Goal: Information Seeking & Learning: Learn about a topic

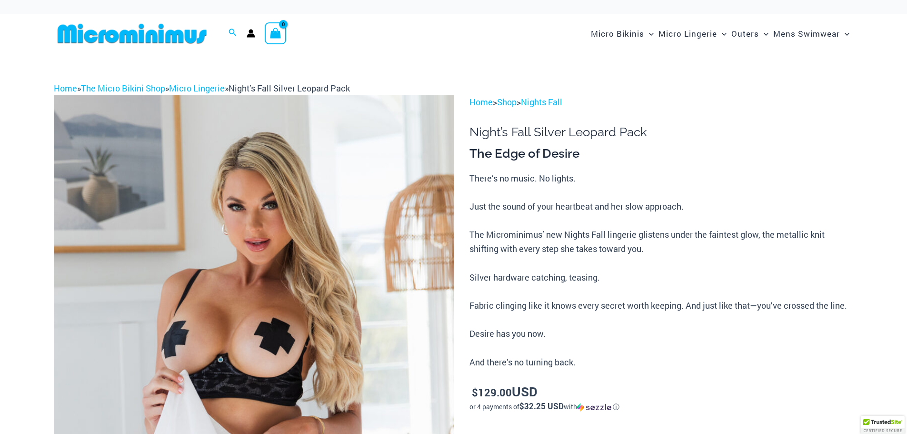
click at [351, 255] on img at bounding box center [254, 395] width 400 height 600
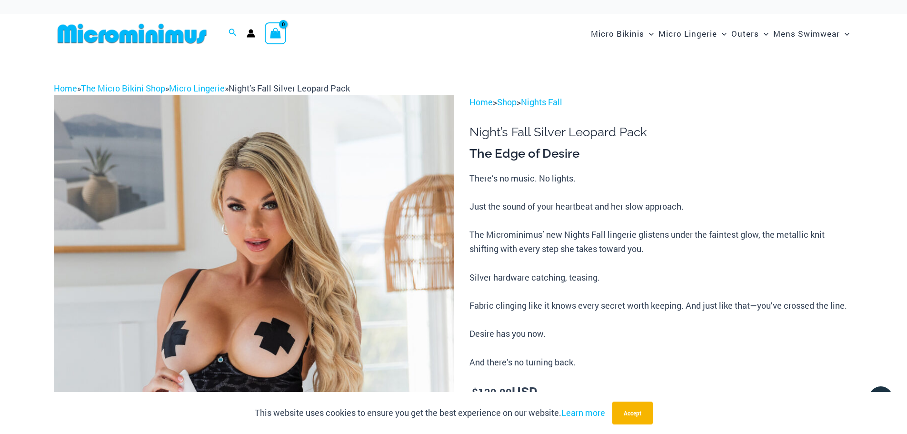
click at [353, 250] on img at bounding box center [254, 395] width 400 height 600
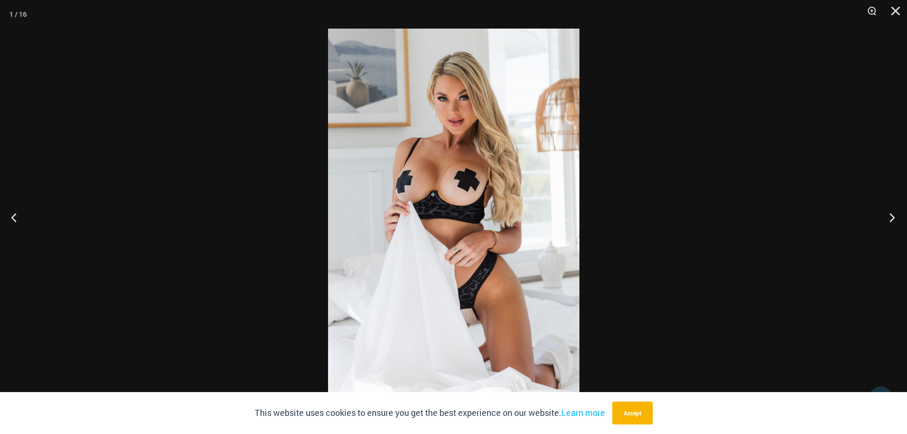
click at [893, 218] on button "Next" at bounding box center [889, 217] width 36 height 48
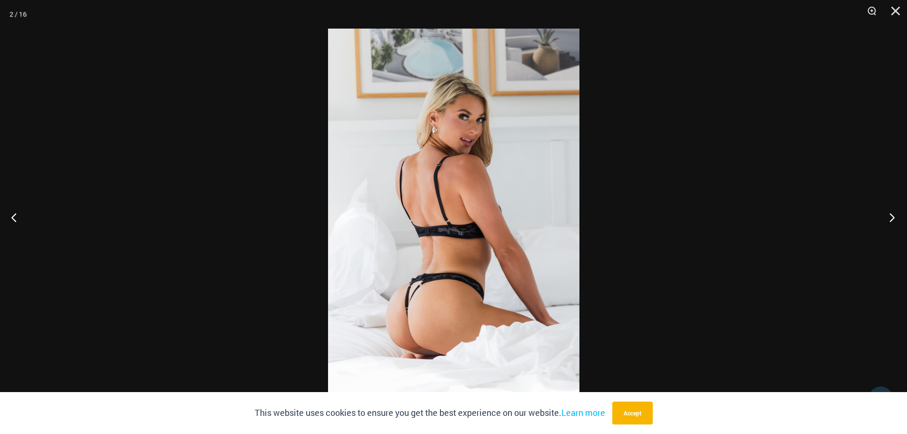
click at [893, 218] on button "Next" at bounding box center [889, 217] width 36 height 48
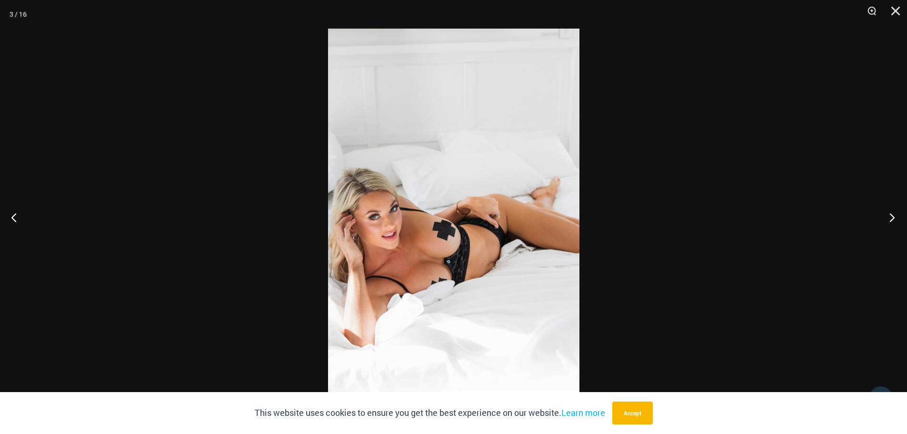
click at [893, 218] on button "Next" at bounding box center [889, 217] width 36 height 48
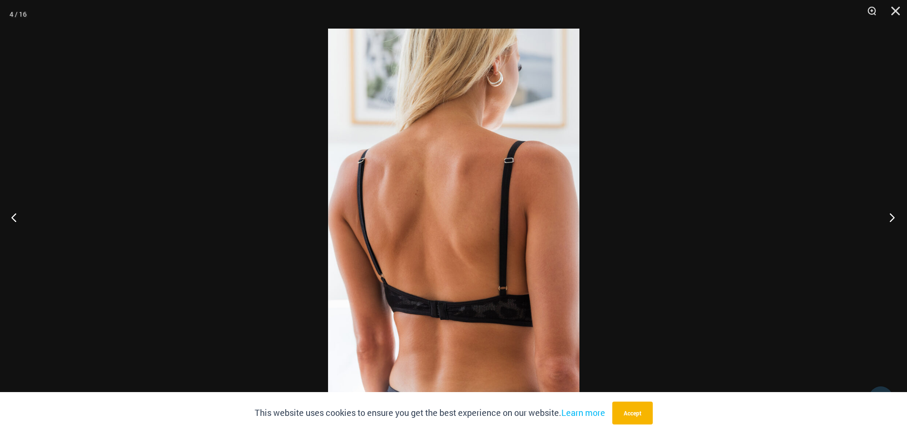
click at [893, 218] on button "Next" at bounding box center [889, 217] width 36 height 48
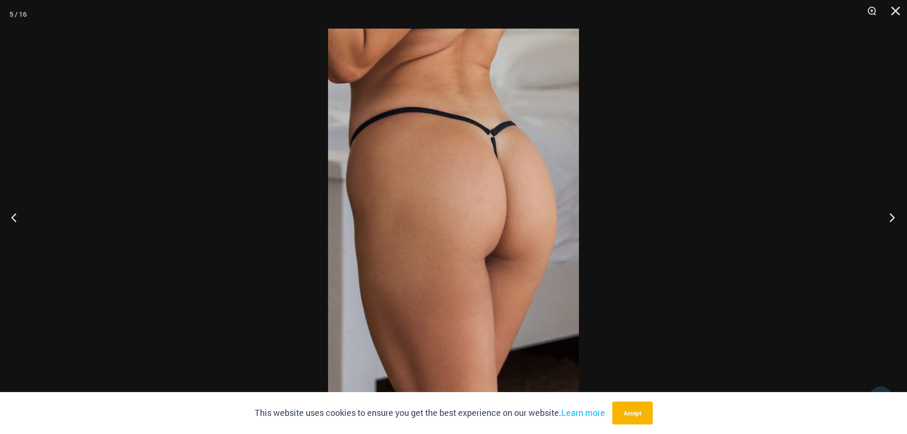
click at [893, 218] on button "Next" at bounding box center [889, 217] width 36 height 48
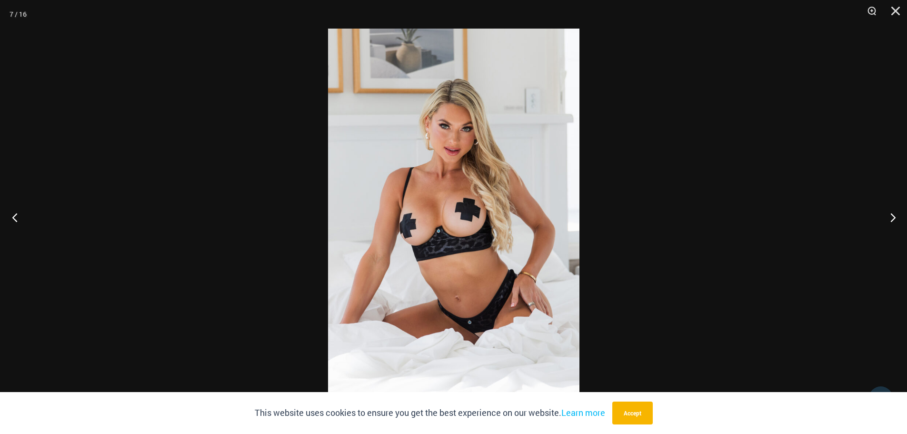
click at [12, 218] on button "Previous" at bounding box center [18, 217] width 36 height 48
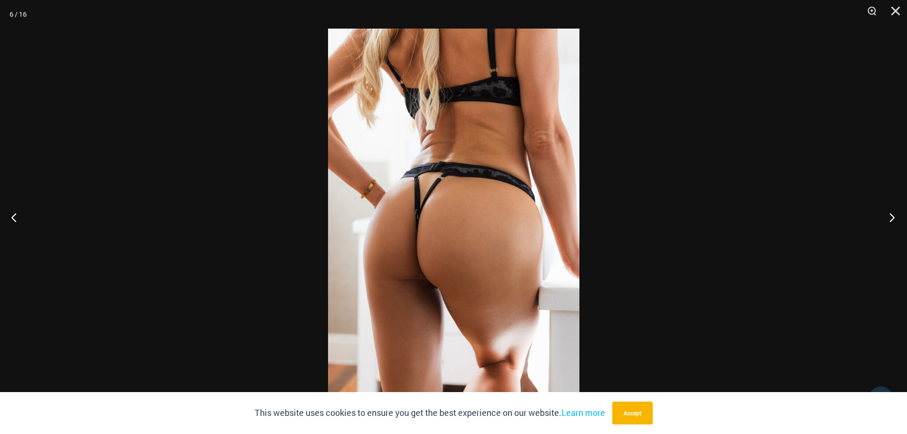
click at [891, 219] on button "Next" at bounding box center [889, 217] width 36 height 48
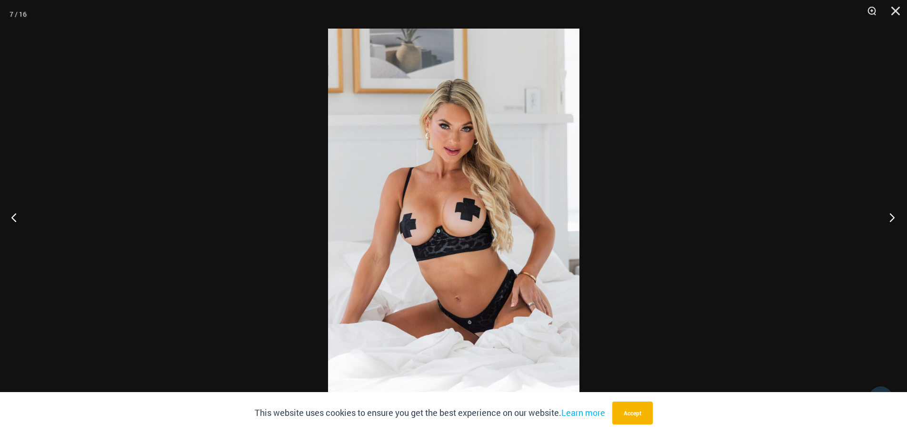
click at [892, 219] on button "Next" at bounding box center [889, 217] width 36 height 48
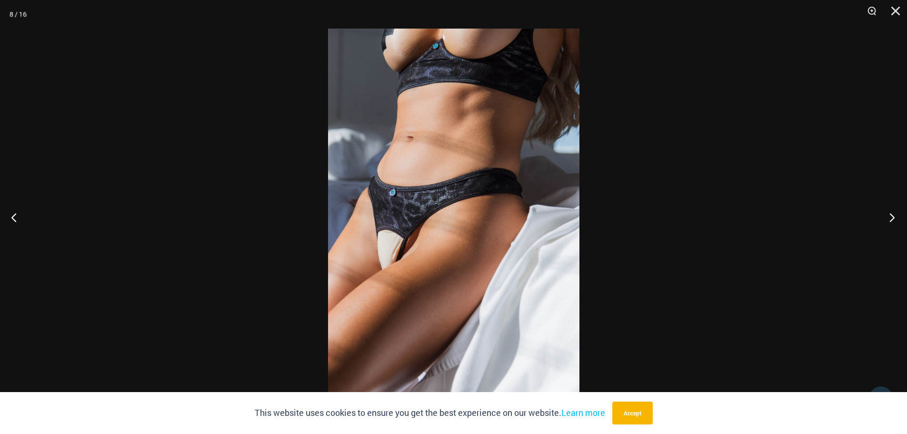
click at [892, 219] on button "Next" at bounding box center [889, 217] width 36 height 48
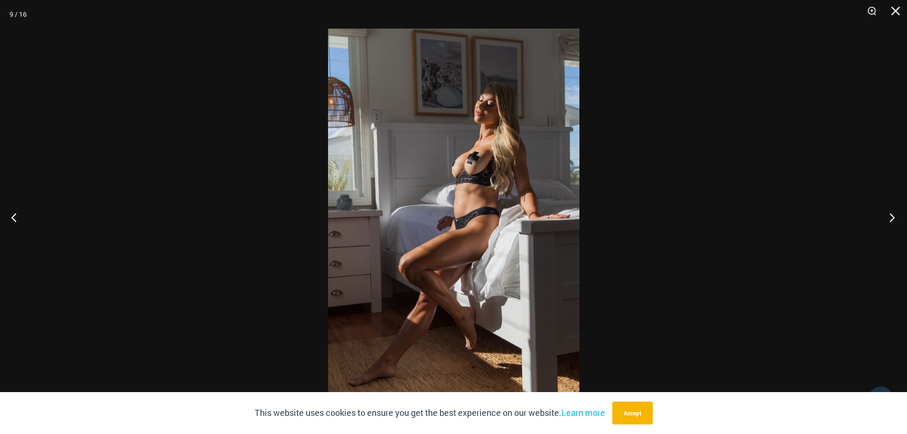
click at [892, 219] on button "Next" at bounding box center [889, 217] width 36 height 48
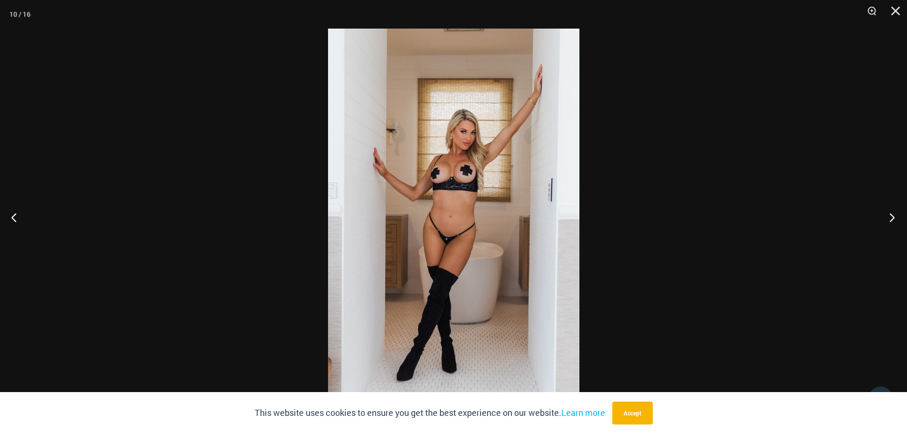
click at [892, 218] on button "Next" at bounding box center [889, 217] width 36 height 48
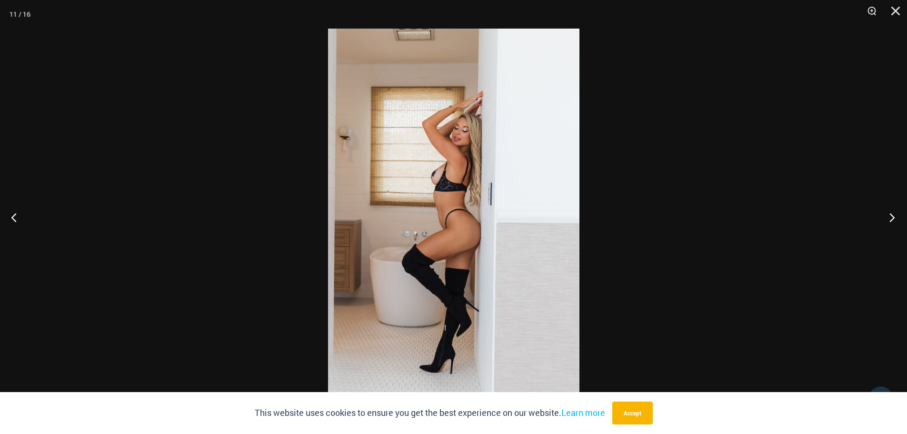
click at [893, 218] on button "Next" at bounding box center [889, 217] width 36 height 48
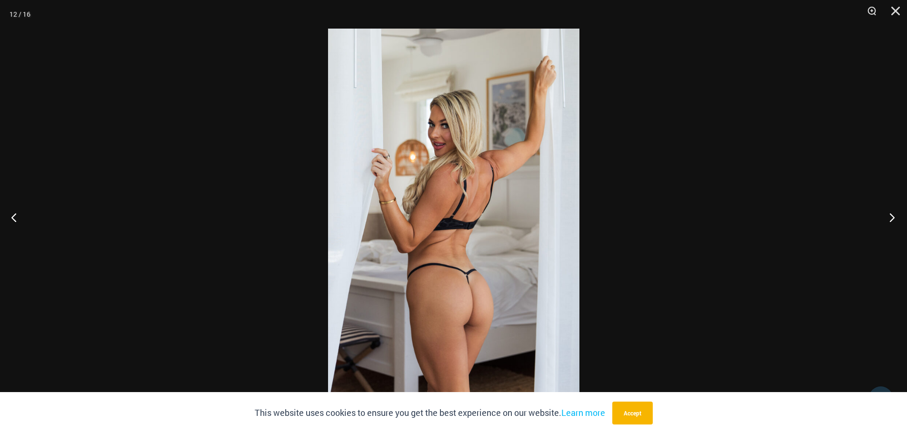
click at [893, 218] on button "Next" at bounding box center [889, 217] width 36 height 48
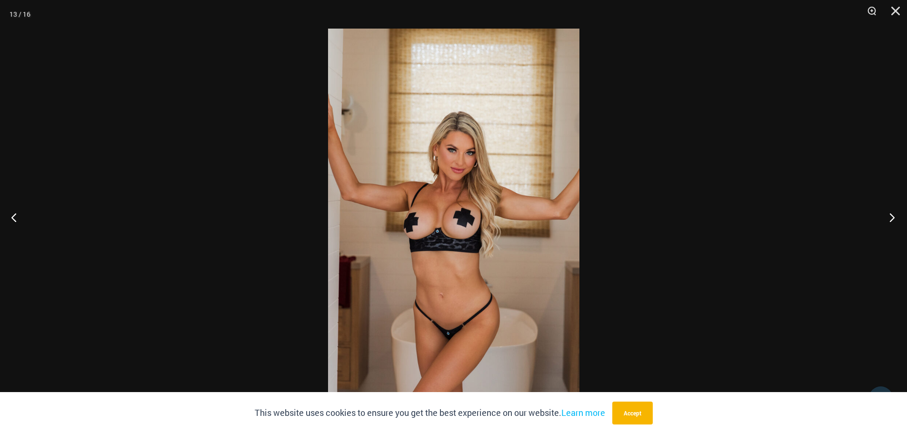
click at [893, 218] on button "Next" at bounding box center [889, 217] width 36 height 48
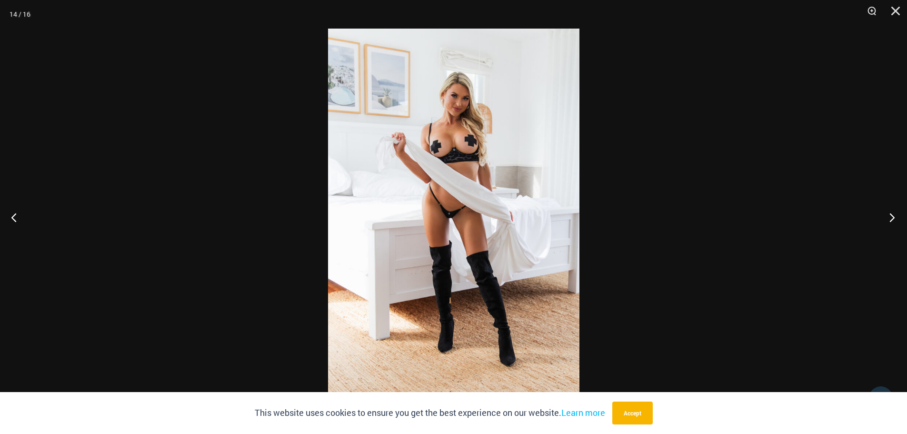
click at [893, 218] on button "Next" at bounding box center [889, 217] width 36 height 48
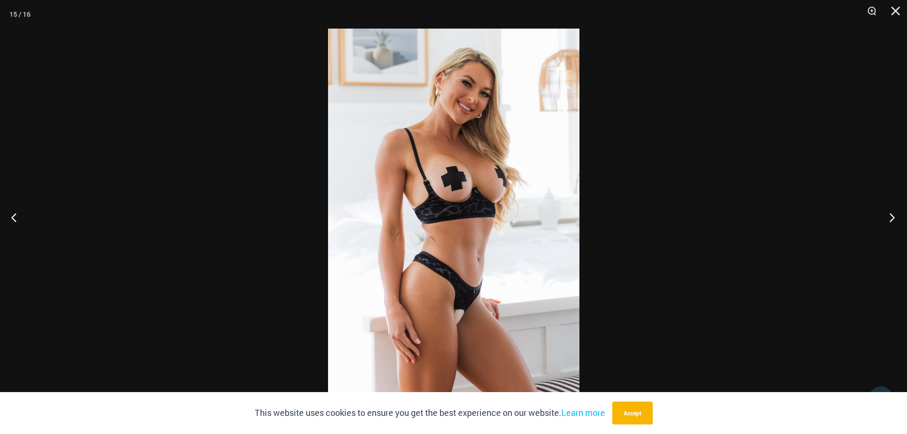
click at [893, 218] on button "Next" at bounding box center [889, 217] width 36 height 48
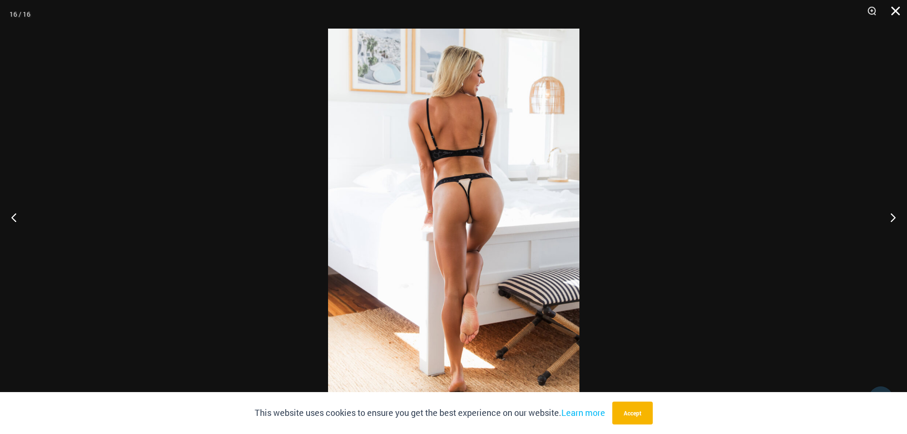
click at [891, 10] on button "Close" at bounding box center [892, 14] width 24 height 29
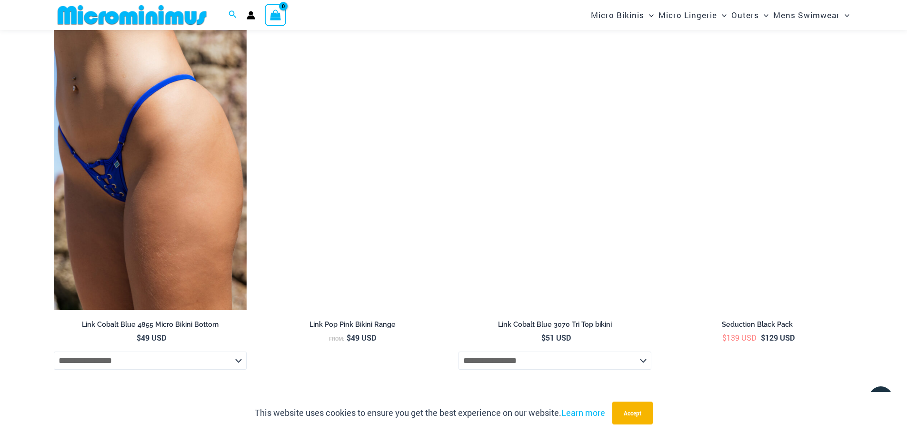
scroll to position [1706, 0]
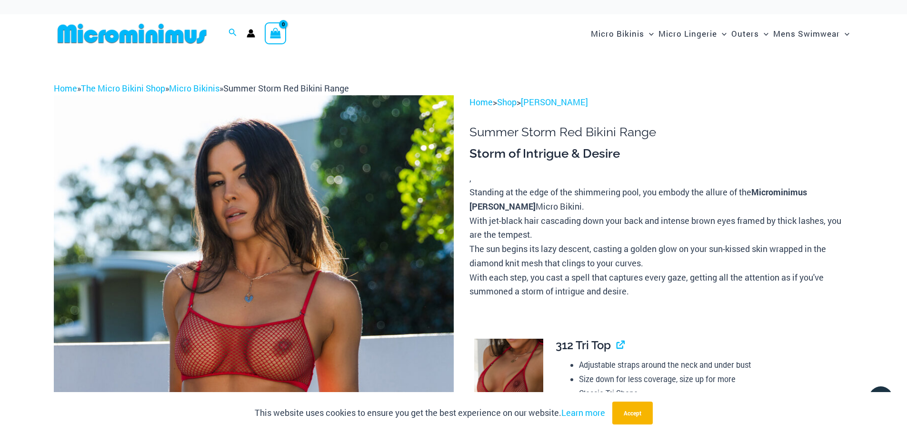
click at [298, 189] on img at bounding box center [254, 395] width 400 height 600
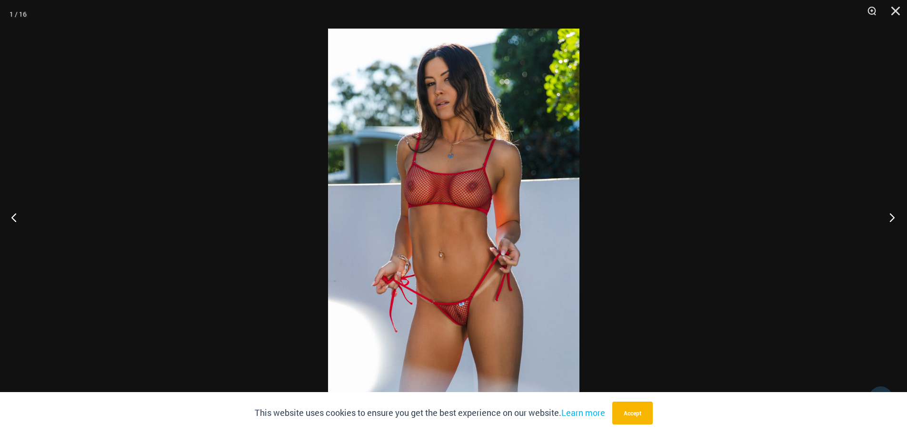
click at [889, 215] on button "Next" at bounding box center [889, 217] width 36 height 48
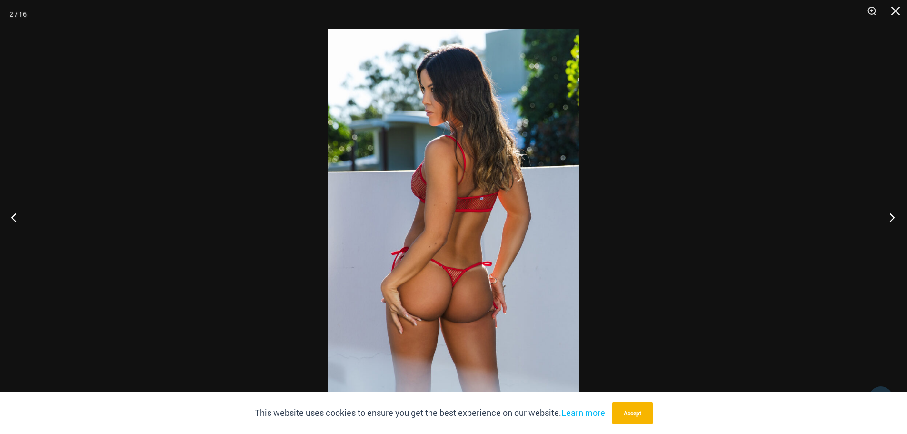
click at [889, 215] on button "Next" at bounding box center [889, 217] width 36 height 48
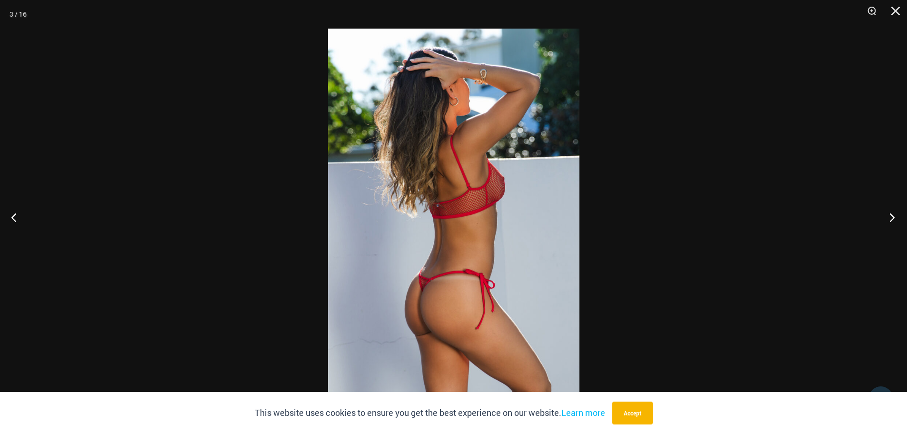
click at [889, 215] on button "Next" at bounding box center [889, 217] width 36 height 48
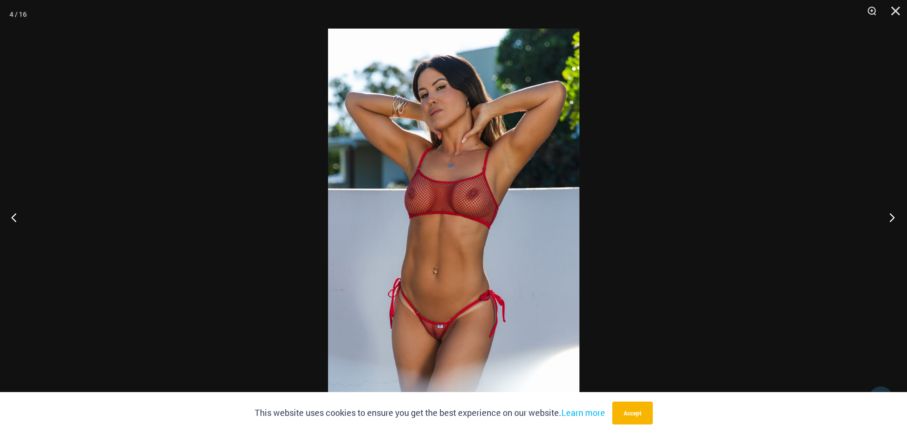
click at [889, 215] on button "Next" at bounding box center [889, 217] width 36 height 48
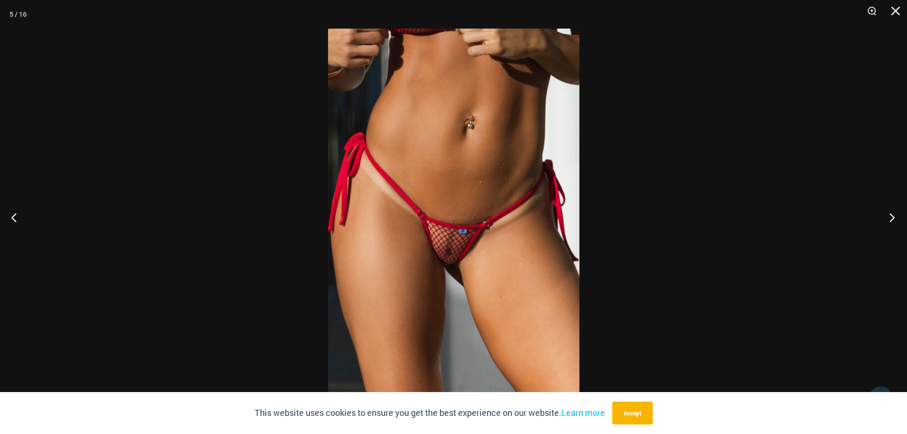
click at [889, 215] on button "Next" at bounding box center [889, 217] width 36 height 48
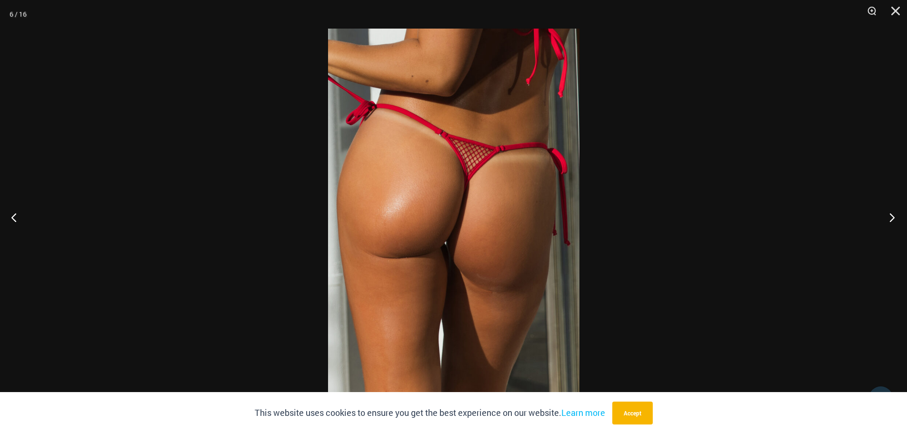
click at [889, 215] on button "Next" at bounding box center [889, 217] width 36 height 48
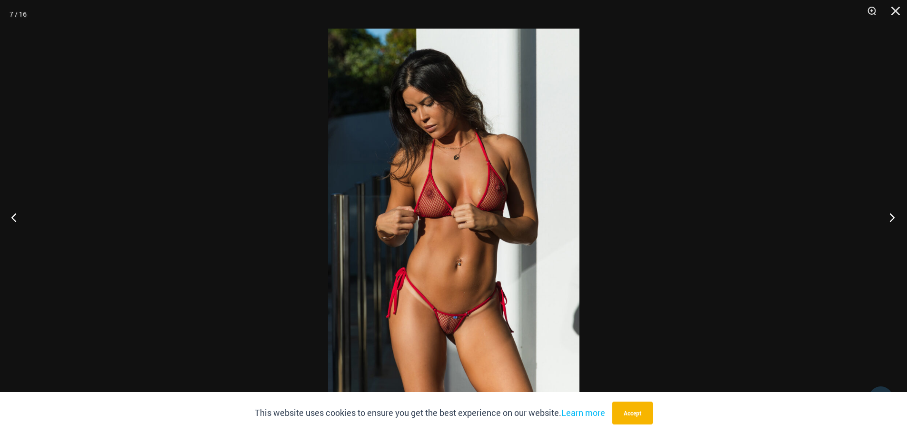
click at [889, 215] on button "Next" at bounding box center [889, 217] width 36 height 48
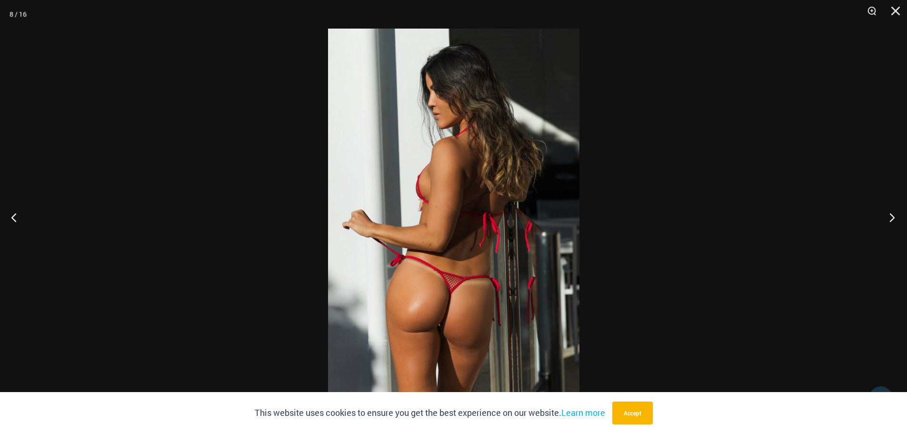
click at [888, 214] on button "Next" at bounding box center [889, 217] width 36 height 48
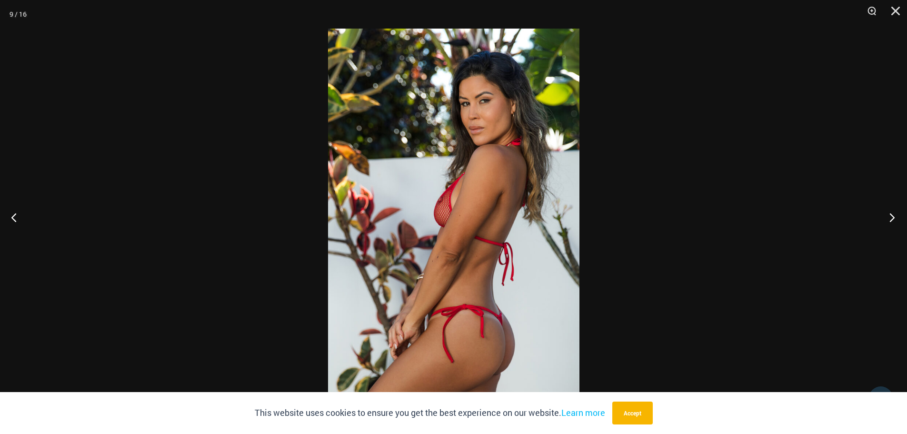
click at [887, 212] on button "Next" at bounding box center [889, 217] width 36 height 48
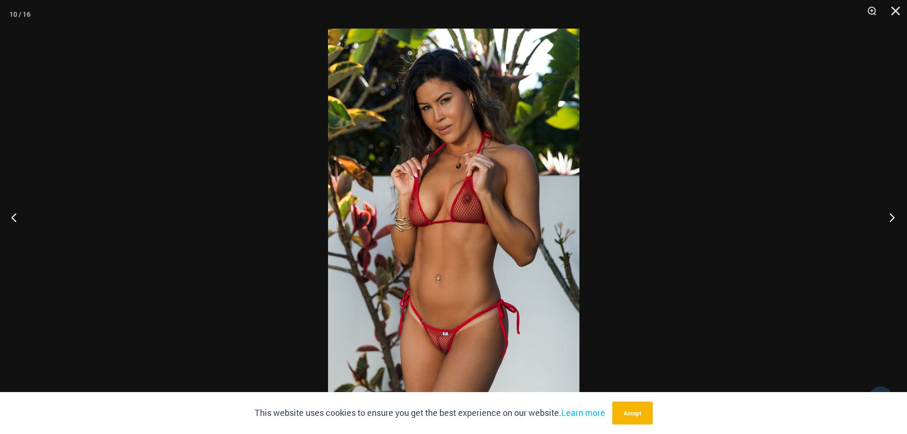
click at [887, 212] on button "Next" at bounding box center [889, 217] width 36 height 48
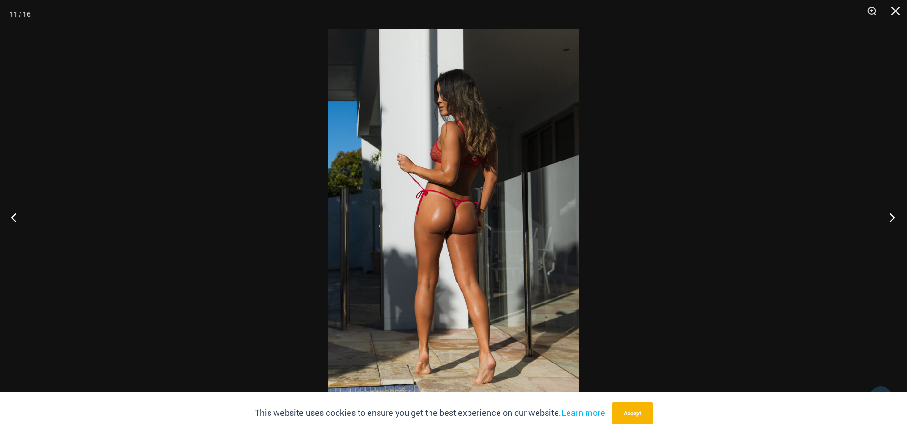
click at [887, 212] on button "Next" at bounding box center [889, 217] width 36 height 48
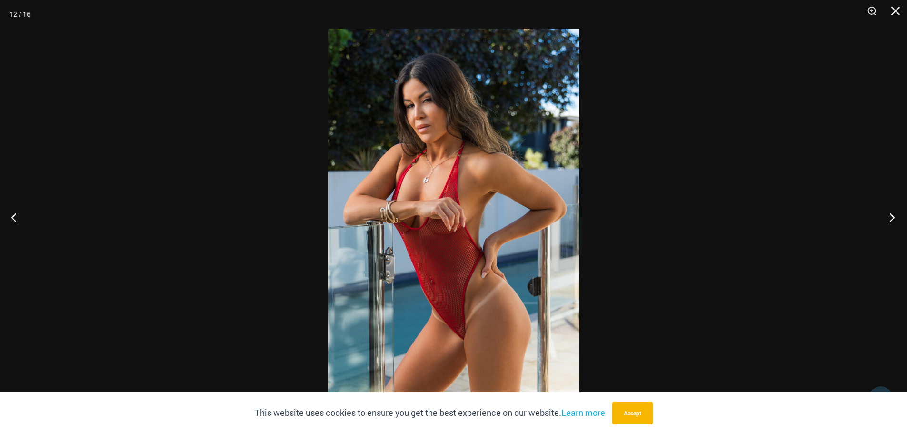
click at [887, 212] on button "Next" at bounding box center [889, 217] width 36 height 48
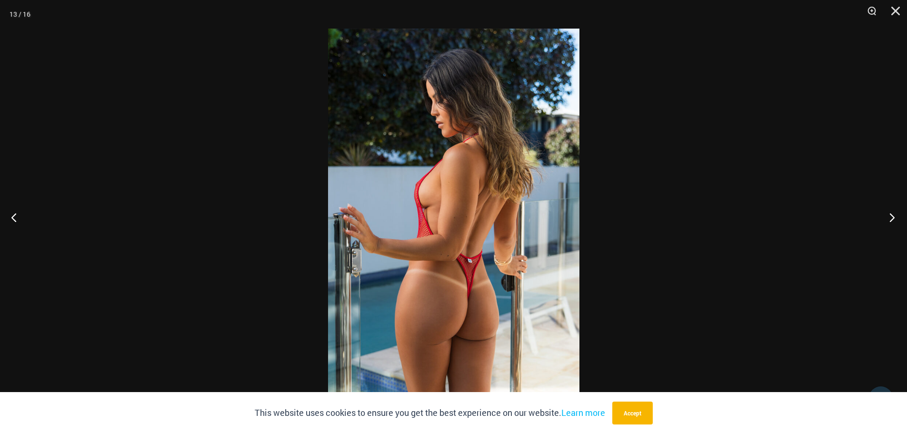
click at [887, 212] on button "Next" at bounding box center [889, 217] width 36 height 48
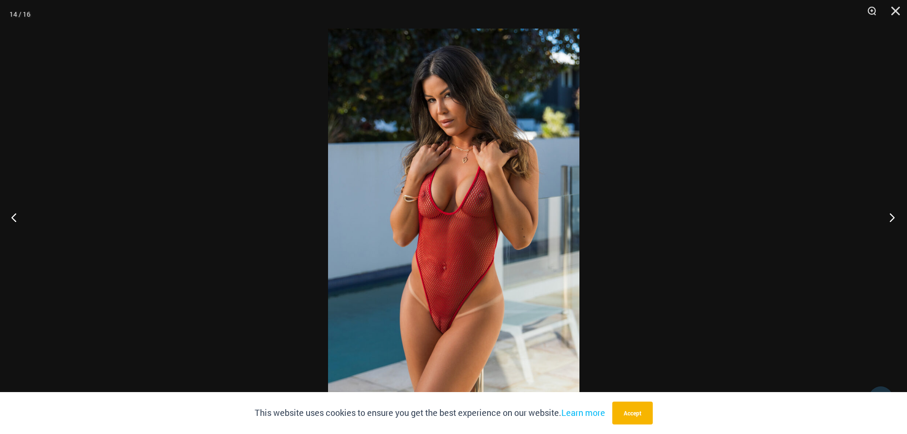
click at [887, 212] on button "Next" at bounding box center [889, 217] width 36 height 48
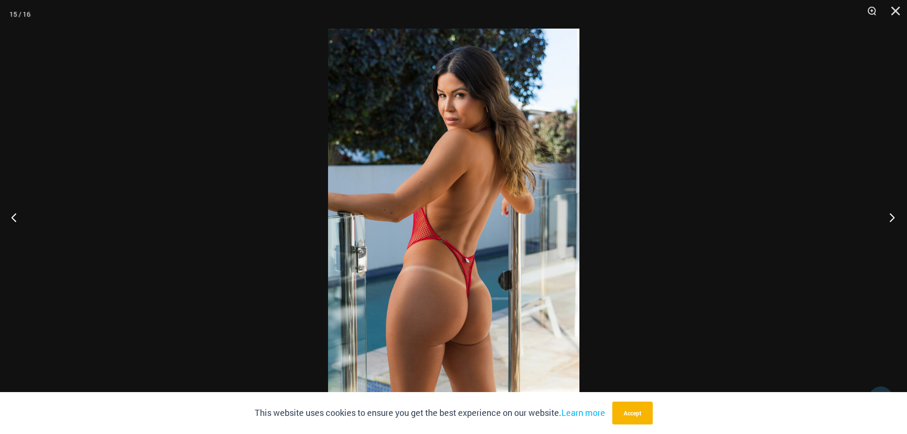
click at [887, 212] on button "Next" at bounding box center [889, 217] width 36 height 48
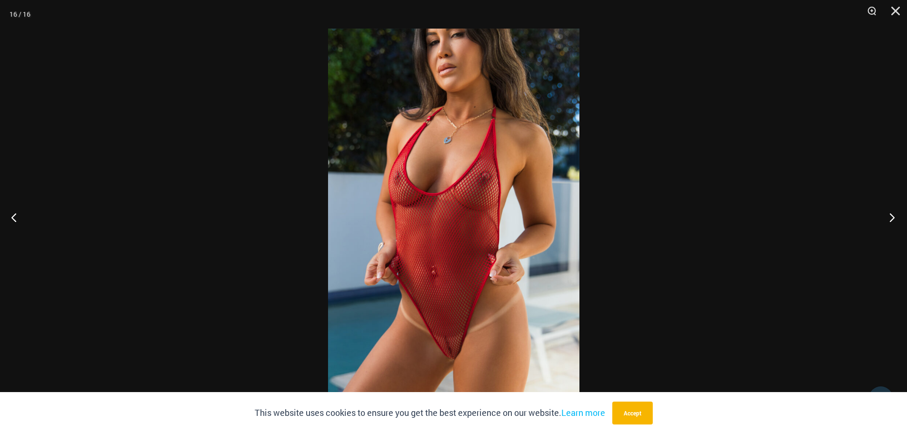
click at [887, 212] on button "Next" at bounding box center [889, 217] width 36 height 48
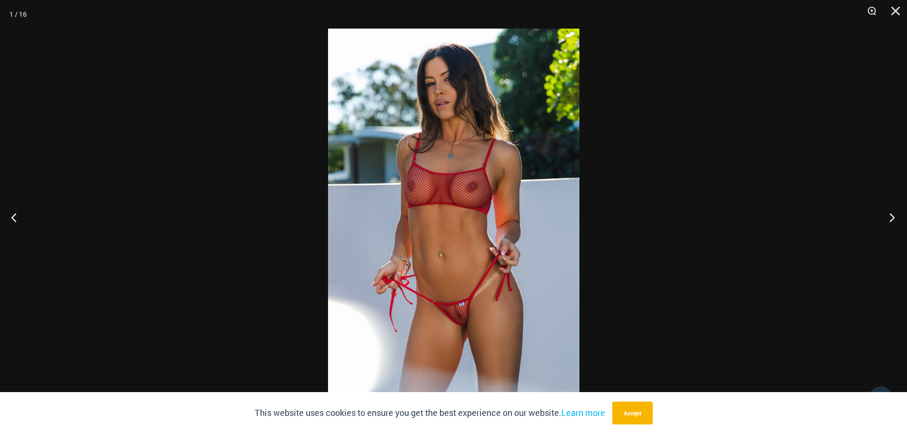
click at [885, 211] on button "Next" at bounding box center [889, 217] width 36 height 48
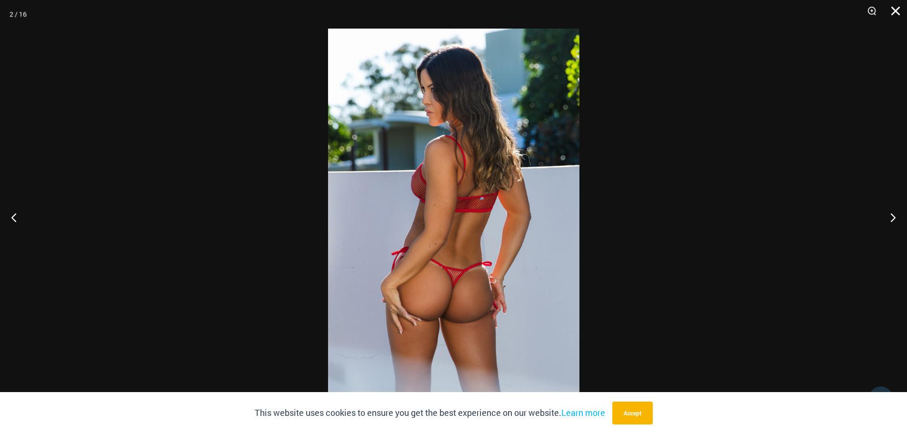
click at [894, 6] on button "Close" at bounding box center [892, 14] width 24 height 29
